Goal: Information Seeking & Learning: Find contact information

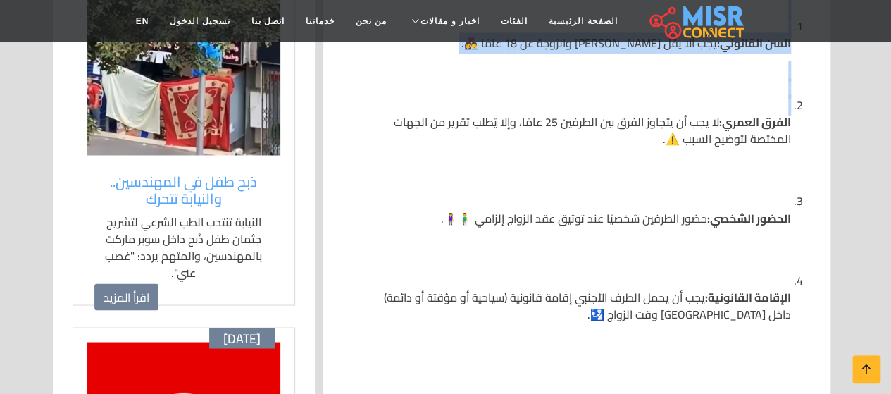
scroll to position [1149, 0]
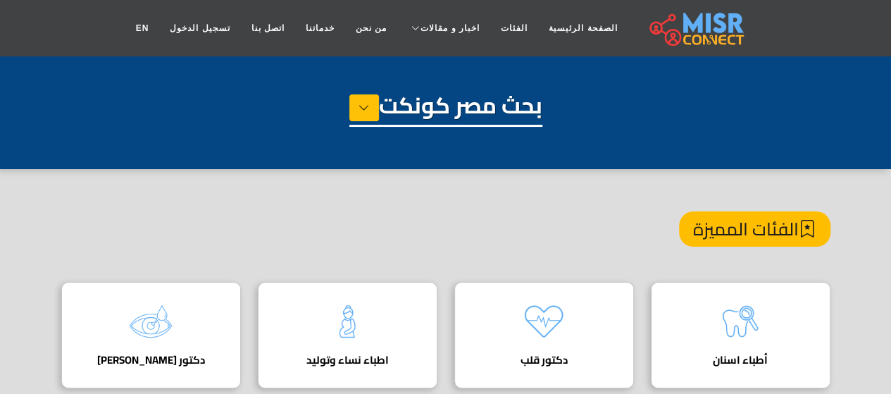
drag, startPoint x: 897, startPoint y: 30, endPoint x: 901, endPoint y: -19, distance: 49.5
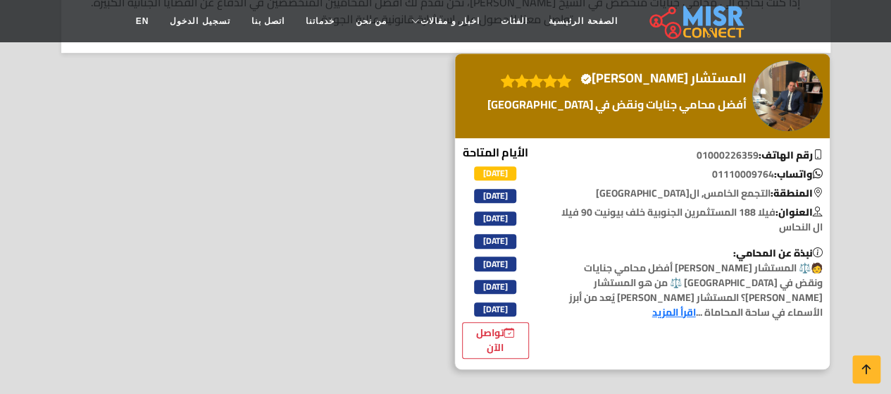
scroll to position [301, 0]
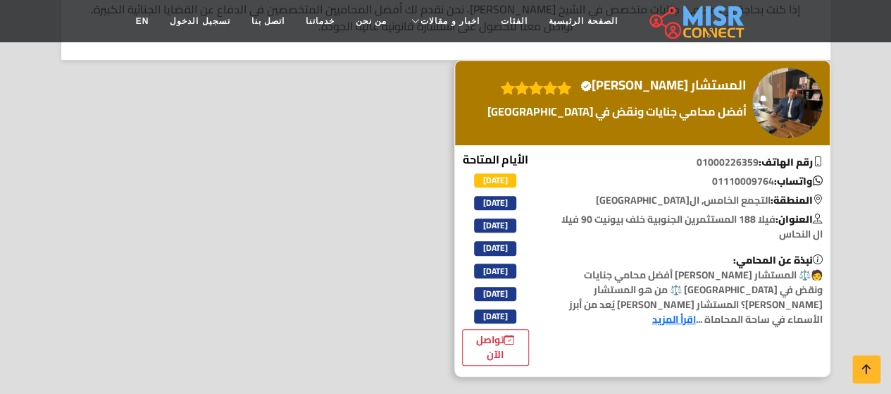
click at [652, 310] on link "اقرأ المزيد" at bounding box center [674, 319] width 44 height 18
click at [665, 82] on h4 "المستشار محمد النحاس Verified account" at bounding box center [663, 84] width 166 height 15
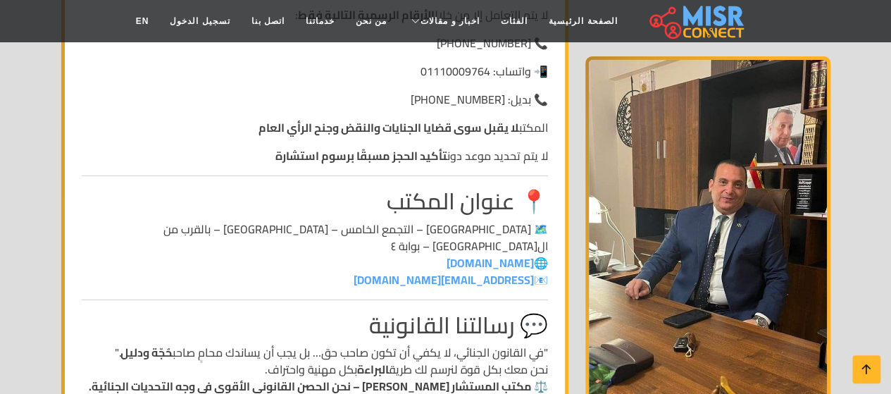
scroll to position [2264, 0]
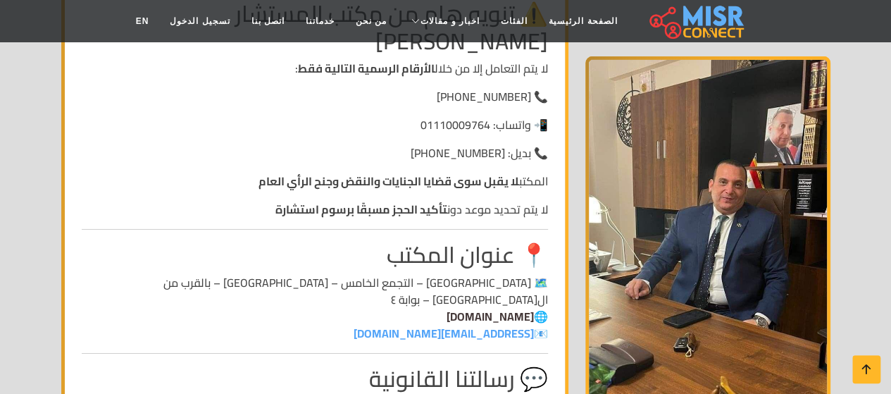
click at [472, 306] on link "[DOMAIN_NAME]" at bounding box center [490, 316] width 87 height 21
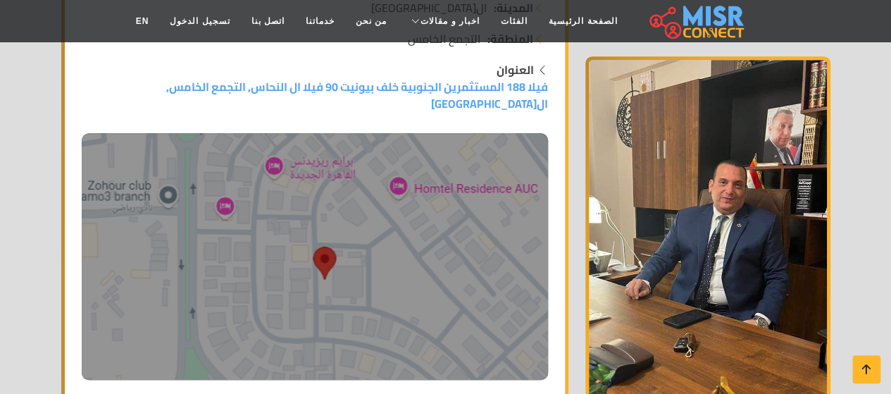
scroll to position [0, 0]
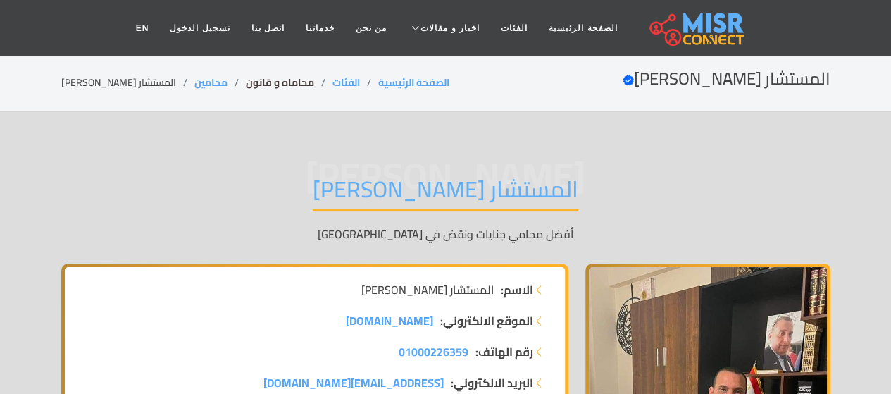
click at [262, 87] on link "محاماه و قانون" at bounding box center [280, 82] width 68 height 18
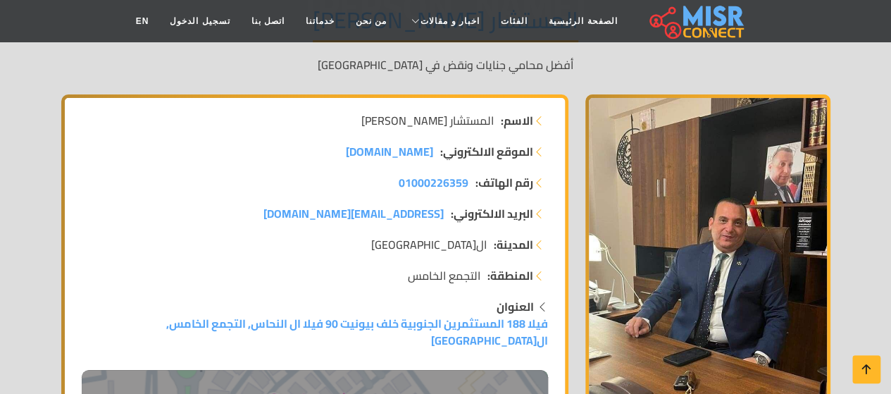
scroll to position [70, 0]
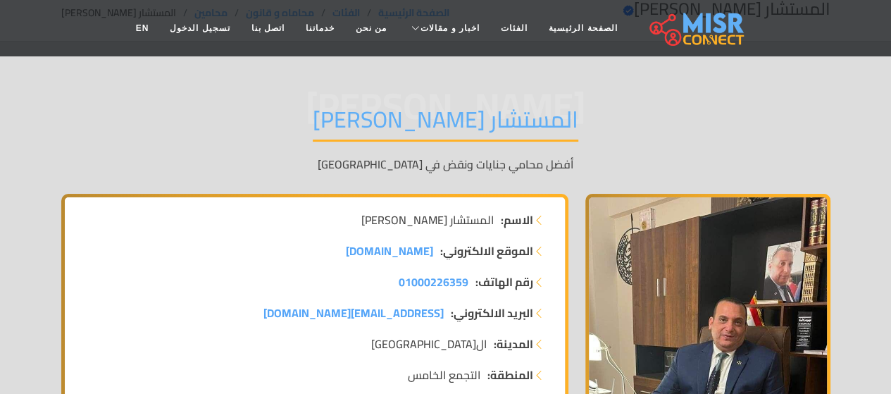
click at [261, 225] on li "الاسم: المستشار [PERSON_NAME]" at bounding box center [315, 219] width 466 height 17
